Goal: Find specific page/section: Find specific page/section

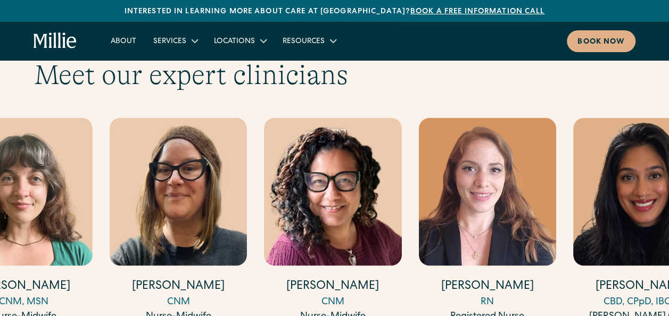
click at [110, 192] on img "13 / 17" at bounding box center [178, 192] width 137 height 148
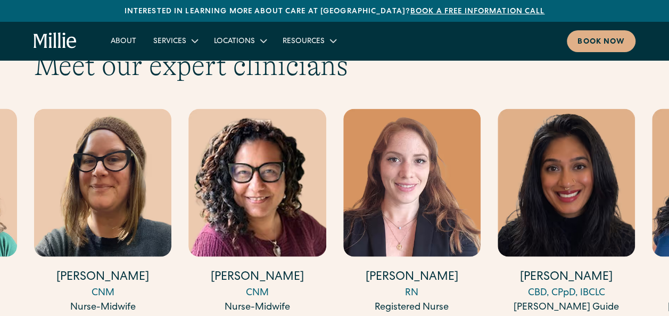
scroll to position [2851, 0]
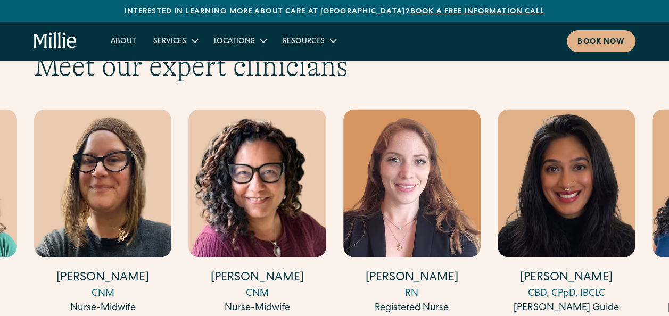
click at [111, 185] on img "13 / 17" at bounding box center [102, 183] width 137 height 148
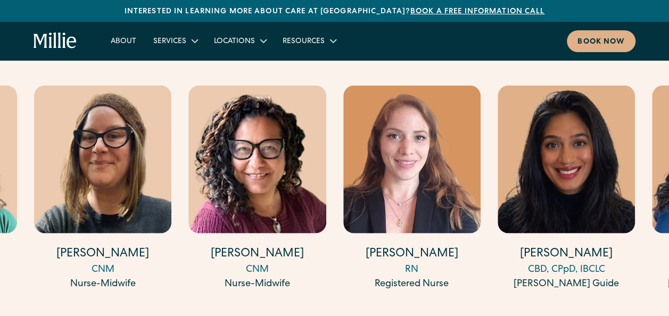
scroll to position [2876, 0]
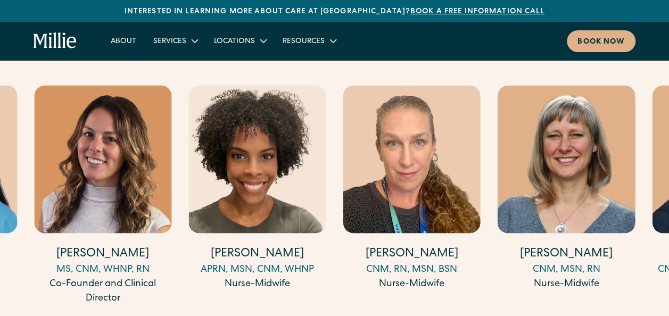
scroll to position [2876, 0]
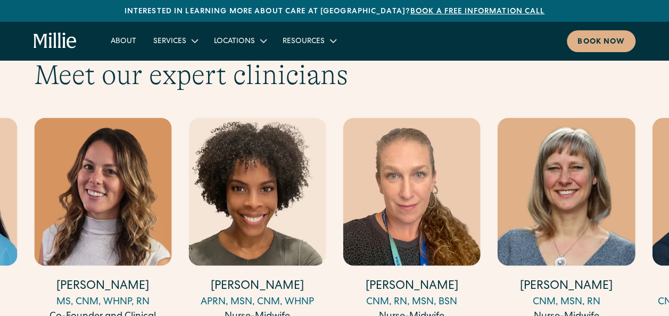
scroll to position [2843, 0]
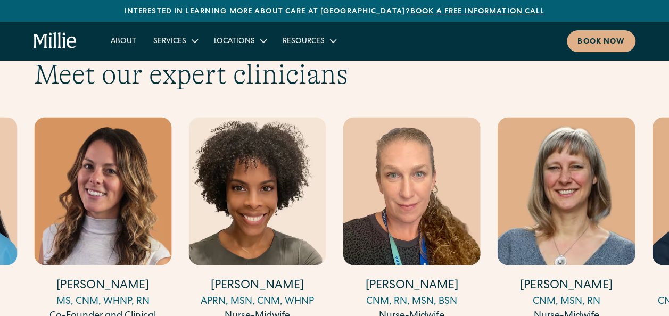
click at [243, 117] on img "4 / 17" at bounding box center [256, 191] width 137 height 148
